Goal: Check status: Check status

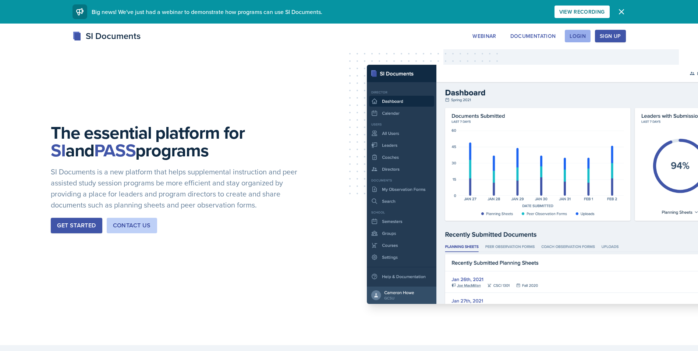
click at [581, 37] on div "Login" at bounding box center [577, 36] width 16 height 6
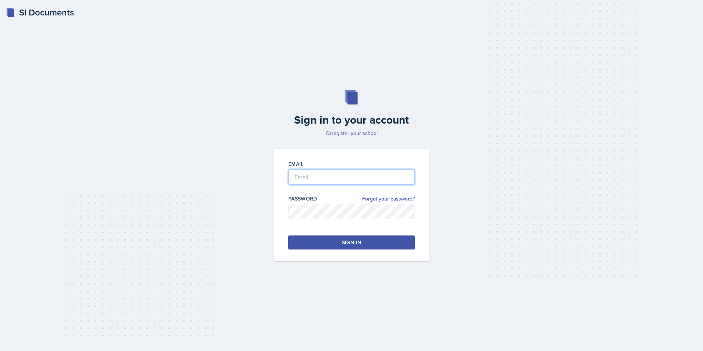
click at [312, 178] on input "email" at bounding box center [351, 176] width 126 height 15
type input "jvicke24@students.kennesaw.edu"
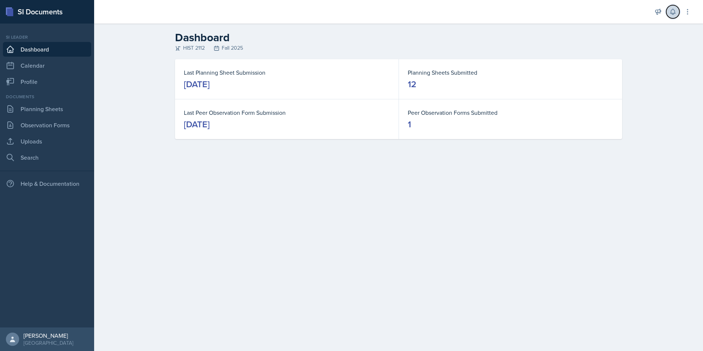
click at [668, 12] on button at bounding box center [672, 11] width 13 height 13
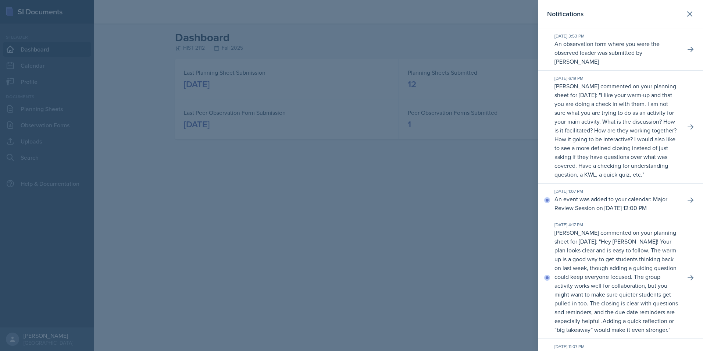
click at [422, 247] on div at bounding box center [351, 175] width 703 height 351
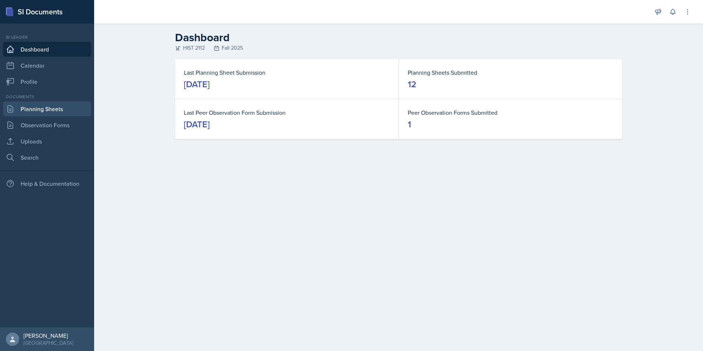
click at [60, 111] on link "Planning Sheets" at bounding box center [47, 108] width 88 height 15
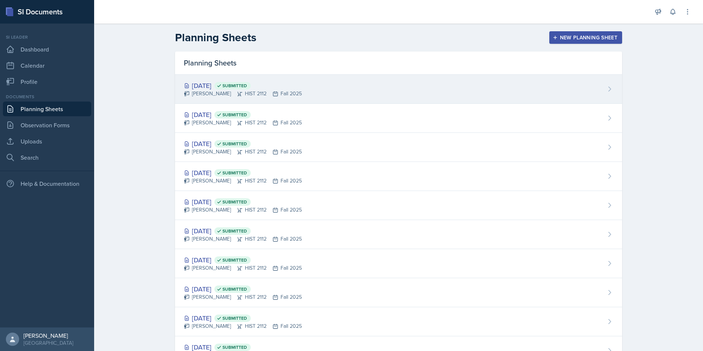
click at [215, 83] on div "Sep 29th, 2025 Submitted" at bounding box center [243, 86] width 118 height 10
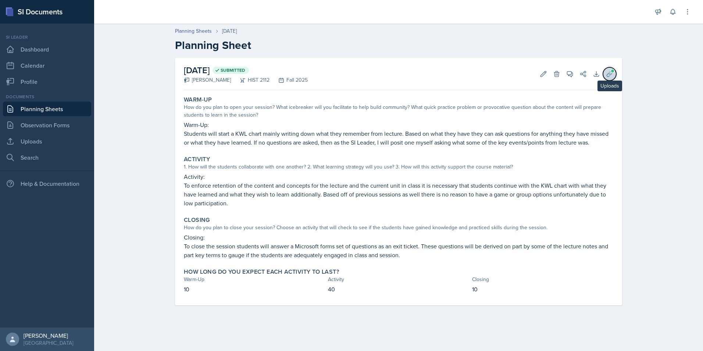
click at [614, 74] on button "Uploads" at bounding box center [609, 73] width 13 height 13
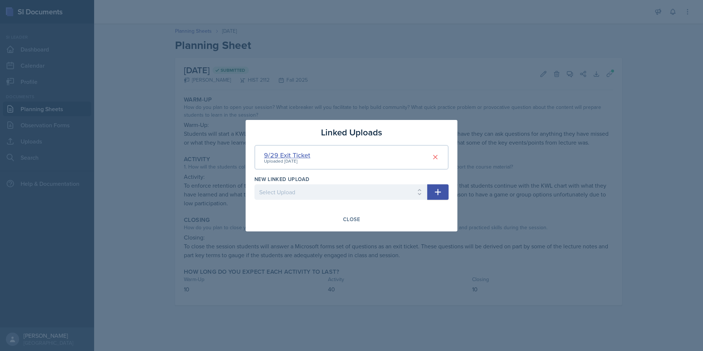
click at [285, 154] on div "9/29 Exit Ticket" at bounding box center [287, 155] width 46 height 10
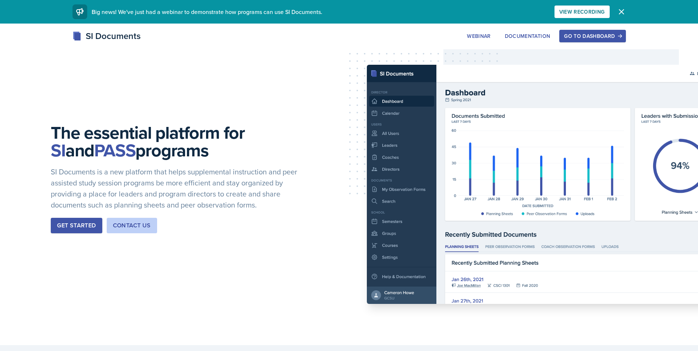
click at [588, 34] on div "Go to Dashboard" at bounding box center [592, 36] width 57 height 6
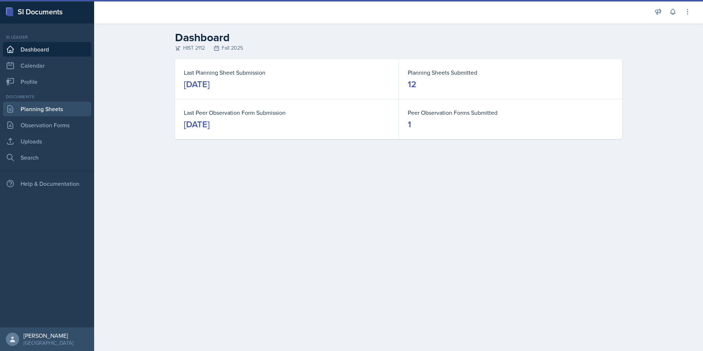
click at [33, 107] on link "Planning Sheets" at bounding box center [47, 108] width 88 height 15
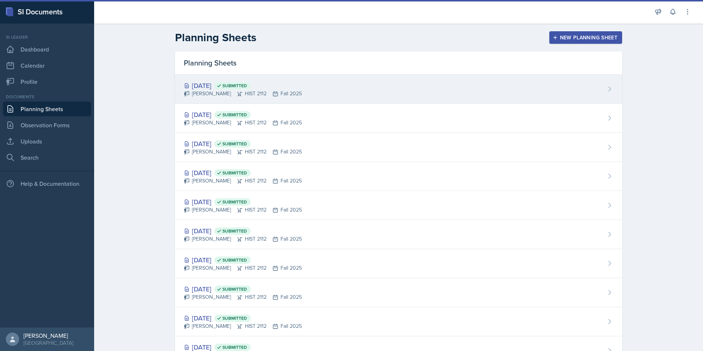
click at [216, 79] on div "[DATE] Submitted [PERSON_NAME] HIST 2112 Fall 2025" at bounding box center [398, 89] width 447 height 29
